Goal: Transaction & Acquisition: Purchase product/service

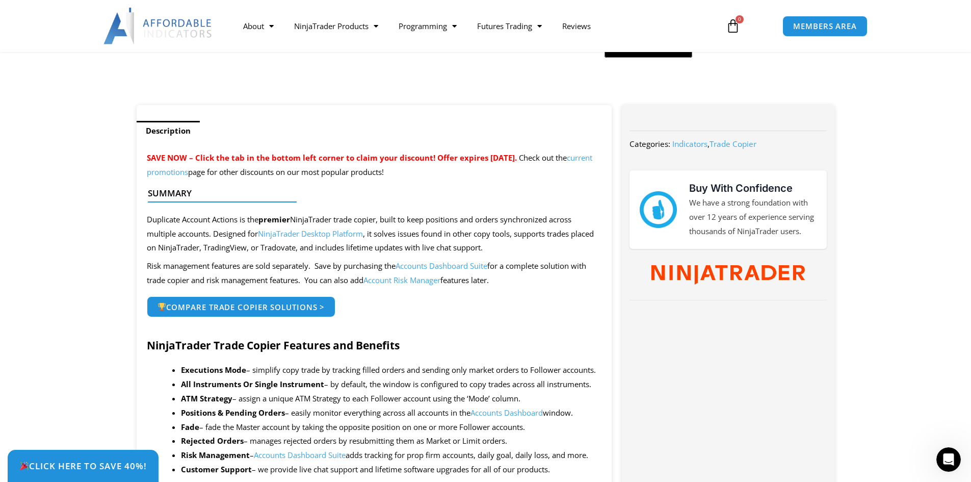
scroll to position [340, 0]
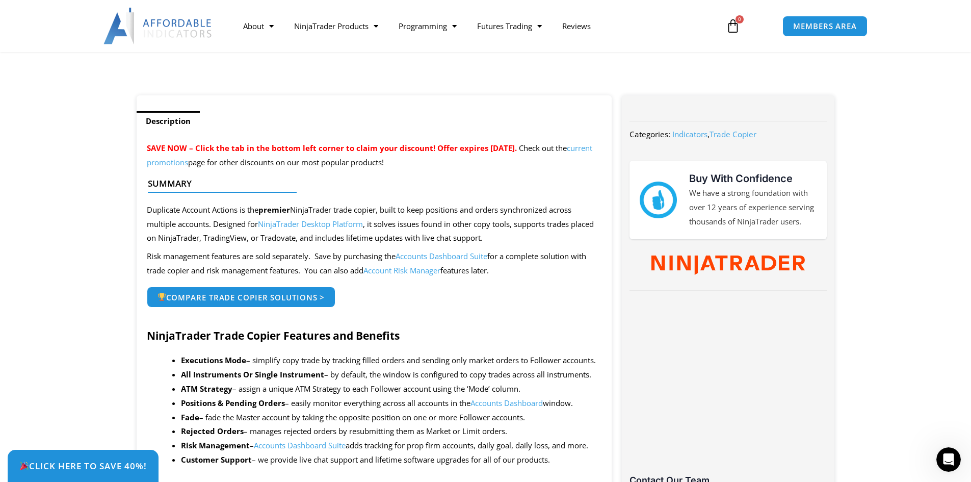
click at [204, 164] on link "current promotions" at bounding box center [369, 155] width 445 height 24
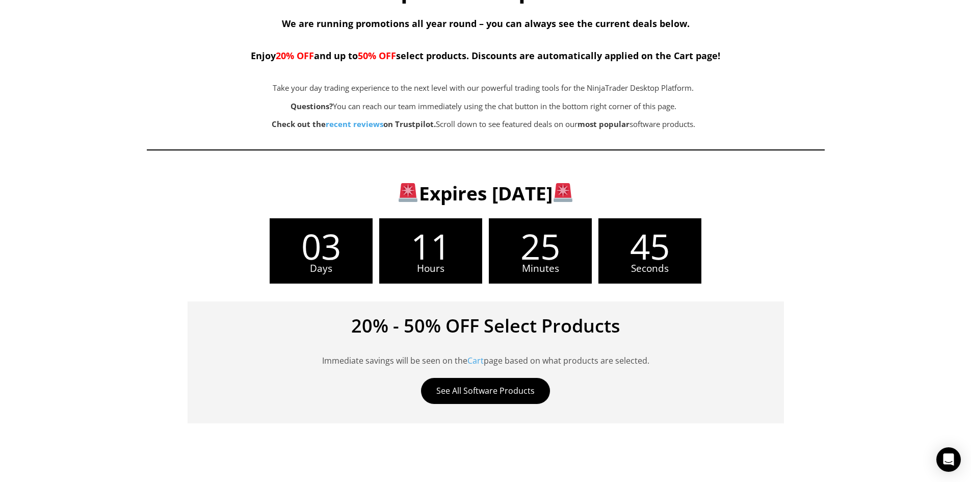
scroll to position [170, 0]
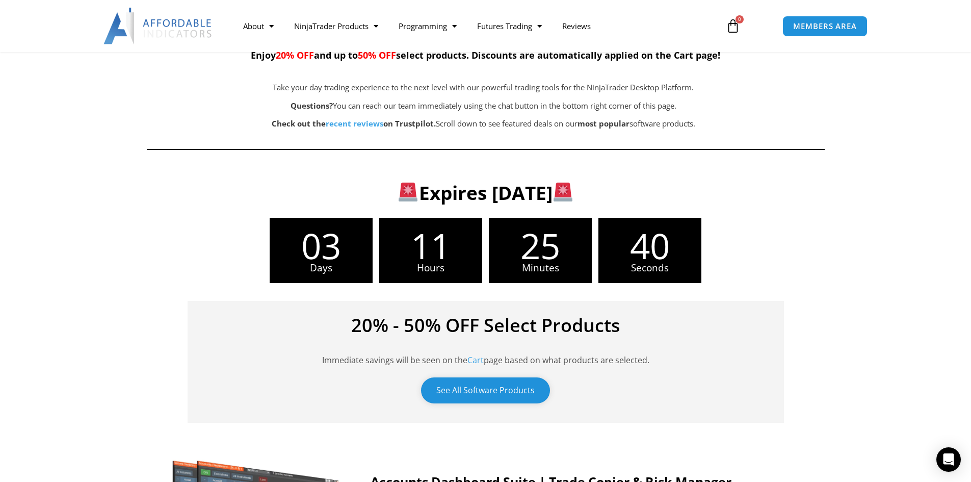
click at [478, 389] on link "See All Software Products" at bounding box center [485, 390] width 129 height 26
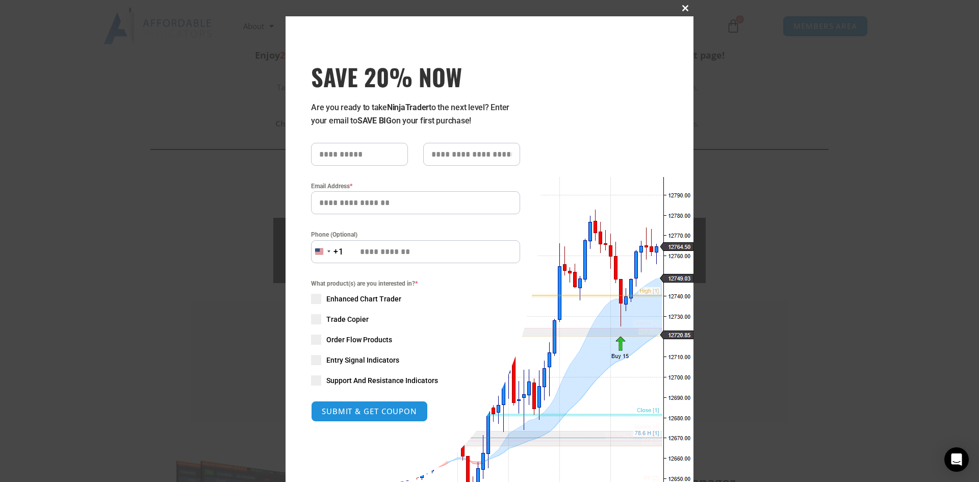
click at [677, 8] on span "SAVE 20% NOW popup" at bounding box center [685, 8] width 16 height 6
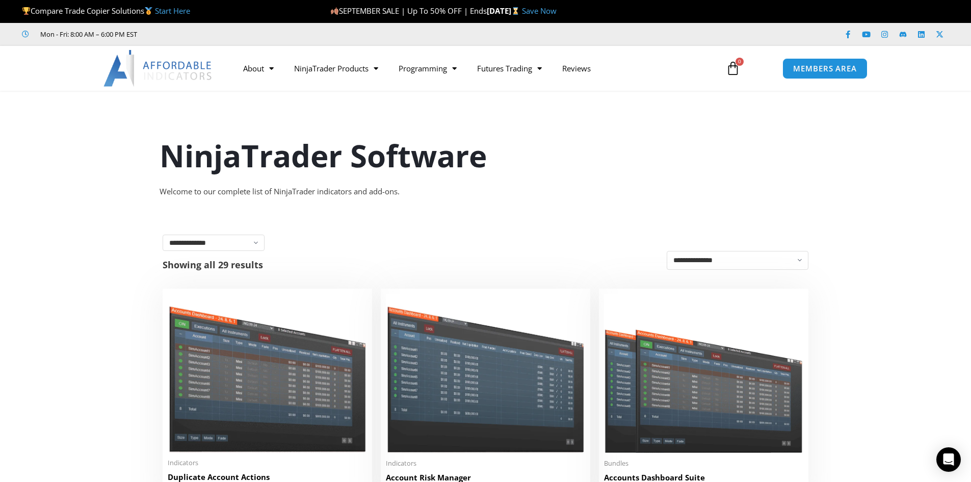
scroll to position [170, 0]
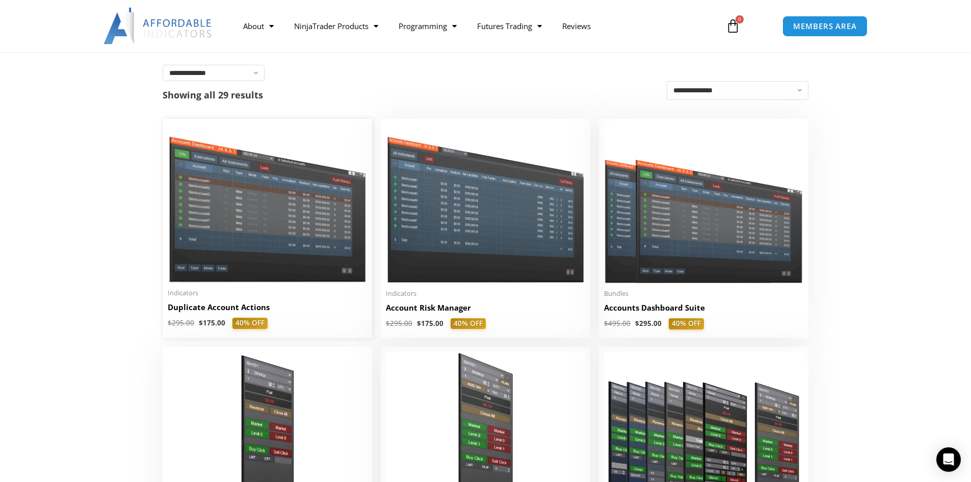
click at [237, 312] on h2 "Duplicate Account Actions" at bounding box center [267, 307] width 199 height 11
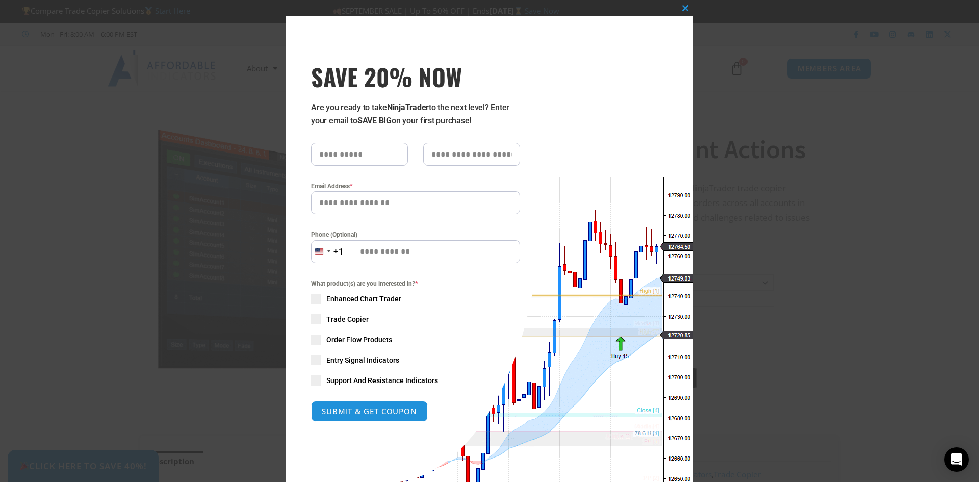
click at [168, 133] on div "Close this module SAVE 20% NOW Are you ready to take NinjaTrader to the next le…" at bounding box center [489, 241] width 979 height 482
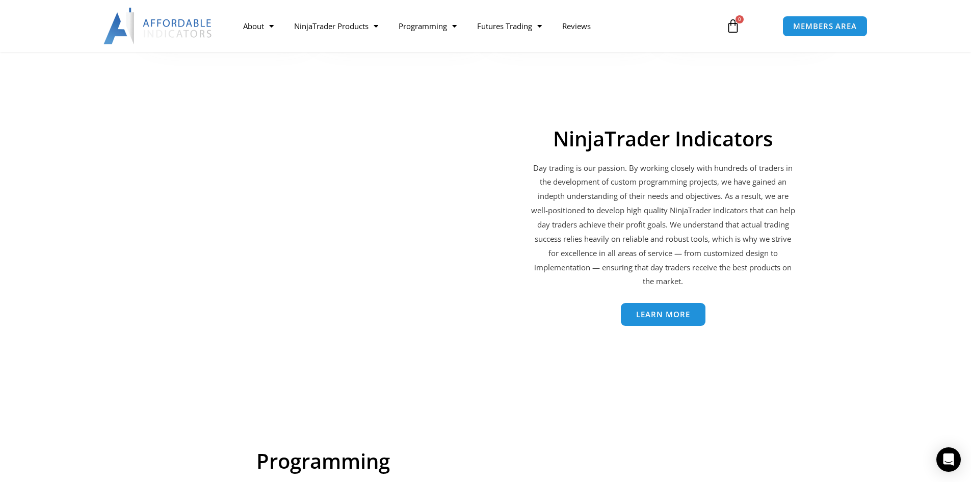
scroll to position [1529, 0]
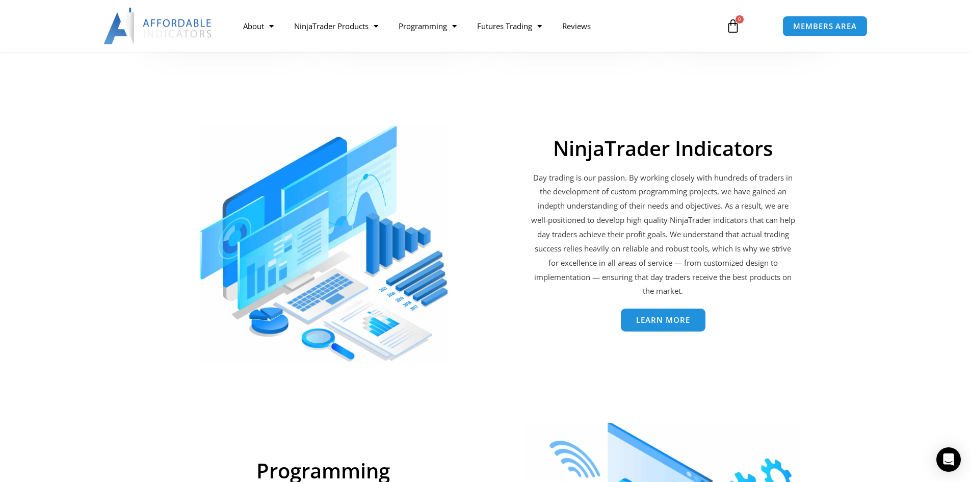
click at [674, 326] on link "Learn More" at bounding box center [663, 320] width 85 height 23
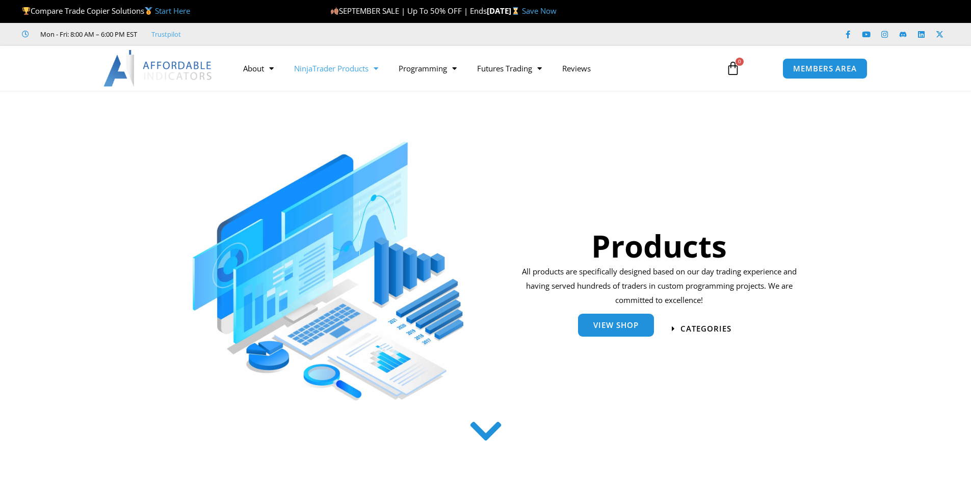
click at [645, 327] on link "View Shop" at bounding box center [616, 324] width 76 height 23
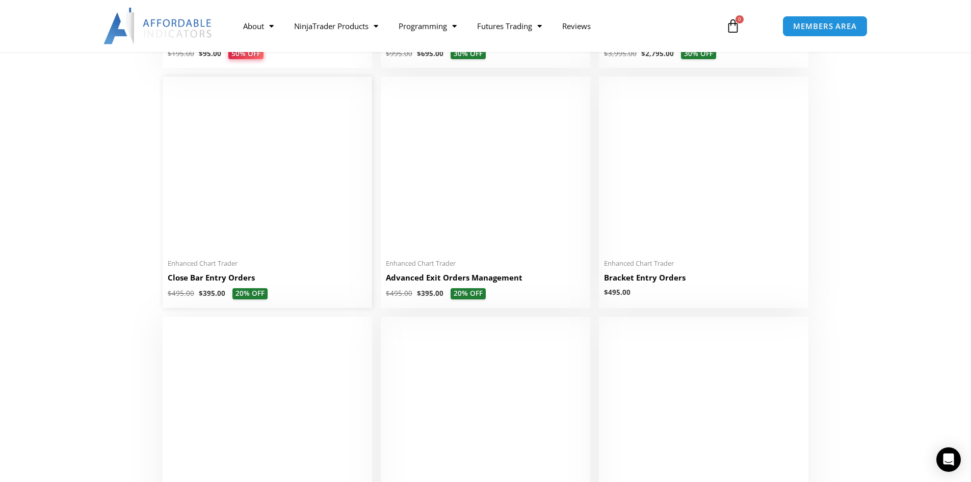
scroll to position [510, 0]
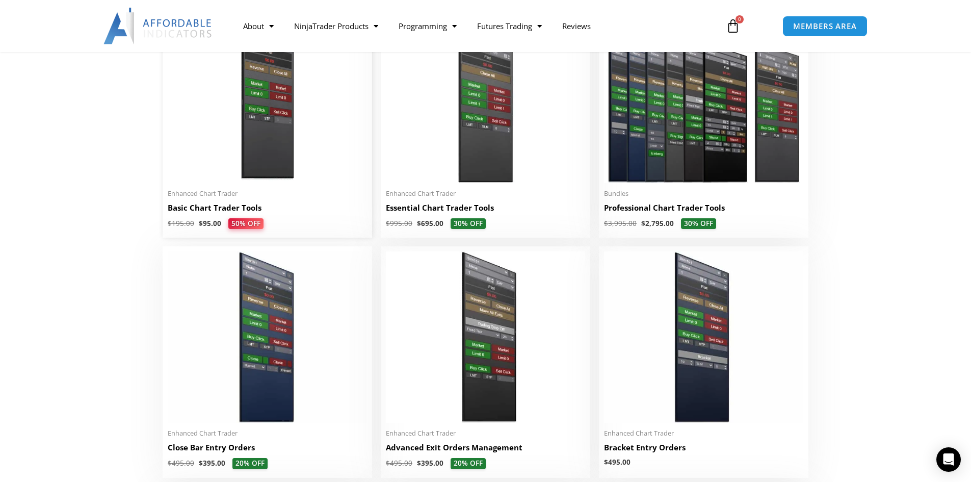
click at [221, 213] on h2 "Basic Chart Trader Tools" at bounding box center [267, 207] width 199 height 11
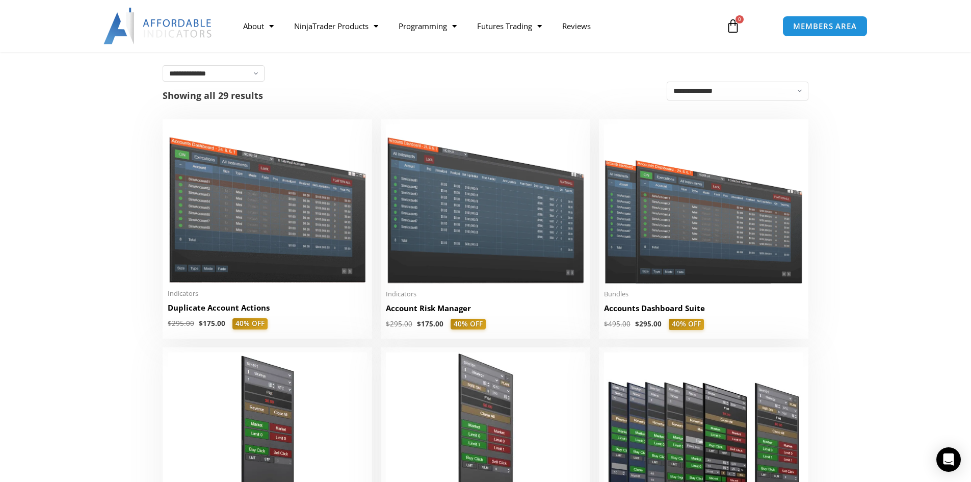
scroll to position [170, 0]
click at [246, 309] on h2 "Duplicate Account Actions" at bounding box center [267, 307] width 199 height 11
